Goal: Information Seeking & Learning: Learn about a topic

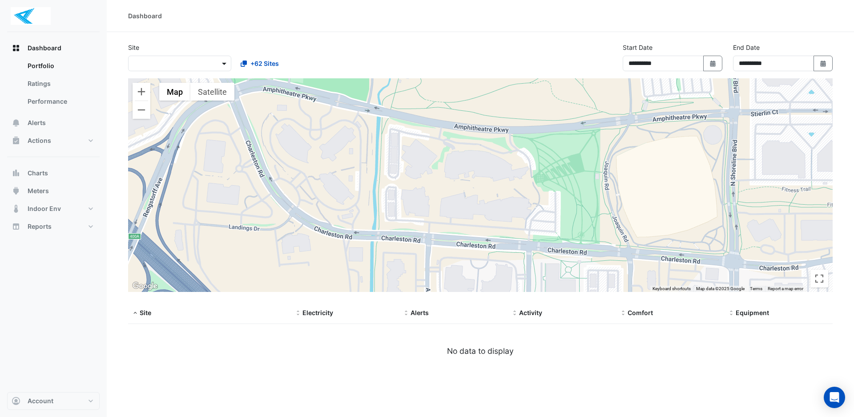
click at [225, 65] on span at bounding box center [225, 63] width 11 height 9
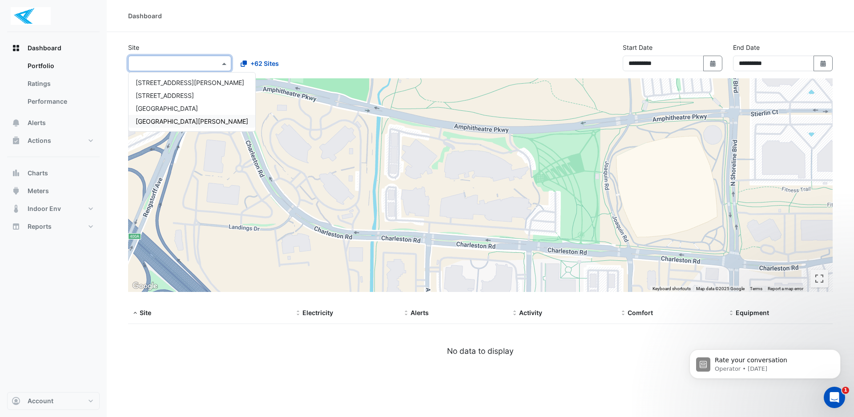
click at [162, 121] on span "[GEOGRAPHIC_DATA][PERSON_NAME]" at bounding box center [192, 121] width 113 height 8
select select "***"
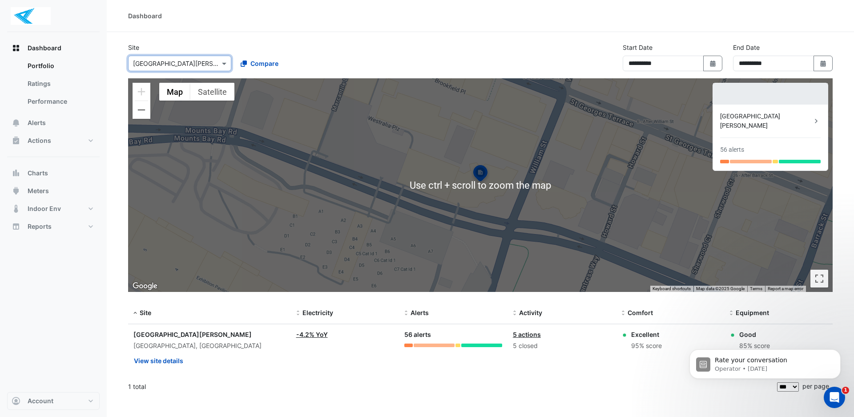
click at [371, 75] on div "**********" at bounding box center [480, 61] width 715 height 36
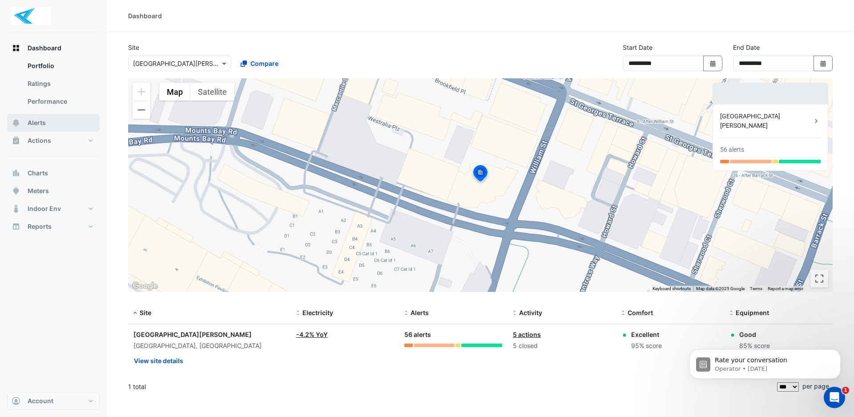
click at [40, 125] on span "Alerts" at bounding box center [37, 122] width 18 height 9
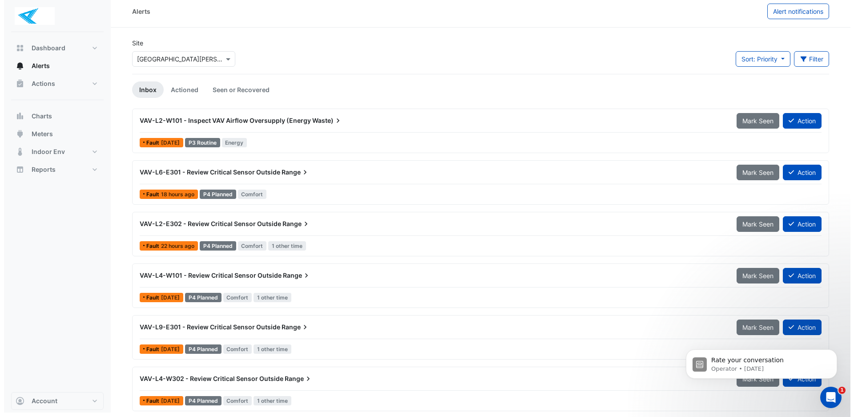
scroll to position [6, 0]
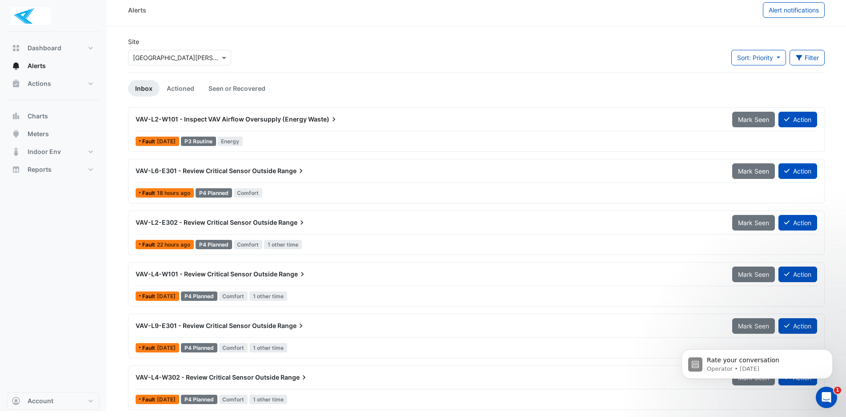
click at [318, 133] on div "VAV-L2-W101 - Inspect VAV Airflow Oversupply (Energy Waste) Mark Seen Action Fa…" at bounding box center [476, 129] width 689 height 36
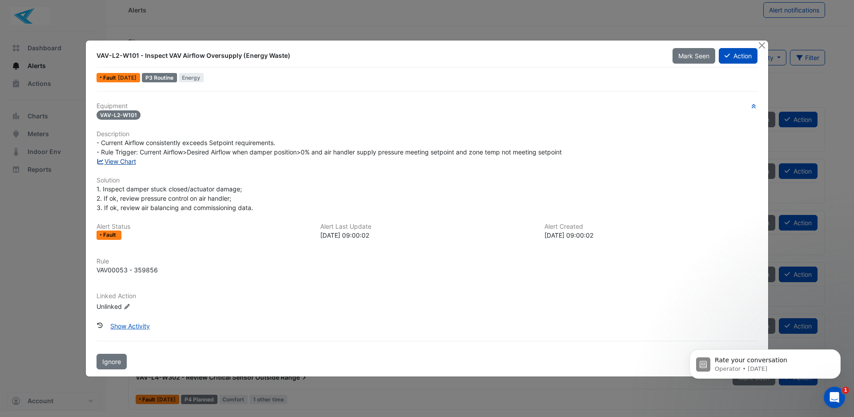
click at [124, 161] on link "View Chart" at bounding box center [116, 161] width 40 height 8
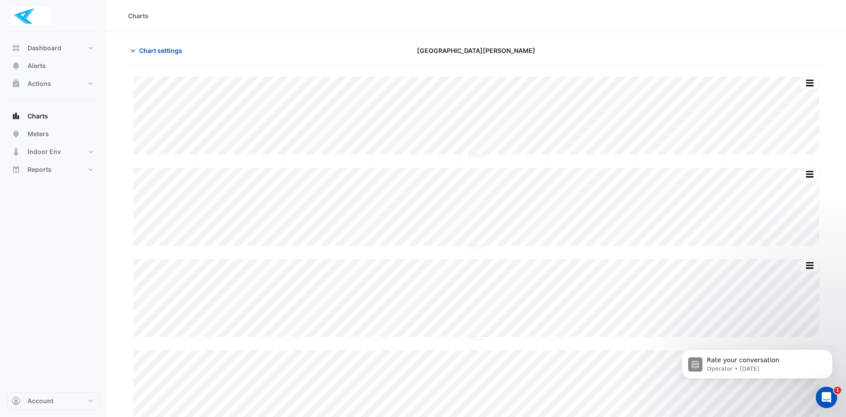
click at [779, 74] on div "Split by Equip Split All Split None Print Save as JPEG Save as PNG Pivot Data T…" at bounding box center [476, 289] width 697 height 446
click at [793, 84] on button "button" at bounding box center [792, 82] width 18 height 11
click at [551, 37] on section "Chart settings [GEOGRAPHIC_DATA][PERSON_NAME] Split by Equip Split All Split No…" at bounding box center [477, 271] width 740 height 479
click at [794, 82] on button "button" at bounding box center [792, 82] width 18 height 11
click at [601, 47] on div at bounding box center [713, 51] width 236 height 16
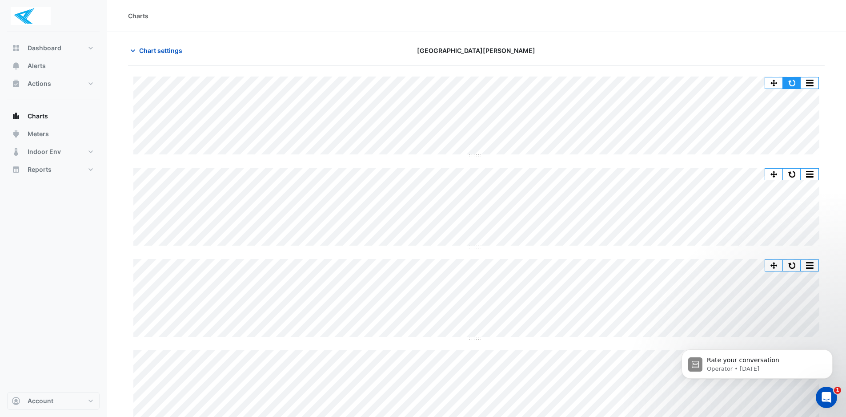
click at [796, 80] on button "button" at bounding box center [792, 82] width 18 height 11
click at [790, 84] on button "button" at bounding box center [792, 82] width 18 height 11
drag, startPoint x: 512, startPoint y: 3, endPoint x: 505, endPoint y: -11, distance: 14.9
click at [505, 0] on html "Charts Chart settings [GEOGRAPHIC_DATA][PERSON_NAME] Split by Equip Split All S…" at bounding box center [423, 255] width 846 height 511
click at [794, 82] on button "button" at bounding box center [792, 82] width 18 height 11
